Goal: Navigation & Orientation: Go to known website

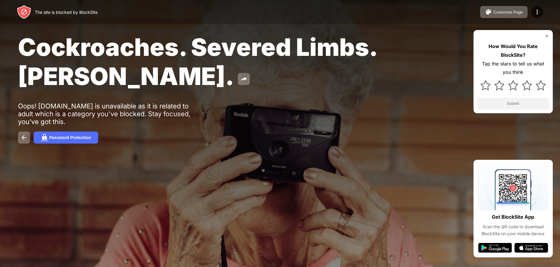
click at [545, 38] on div "How Would You Rate BlockSite? Tap the stars to tell us what you think Submit" at bounding box center [512, 71] width 79 height 83
click at [547, 35] on img at bounding box center [546, 36] width 5 height 5
